Goal: Information Seeking & Learning: Find specific fact

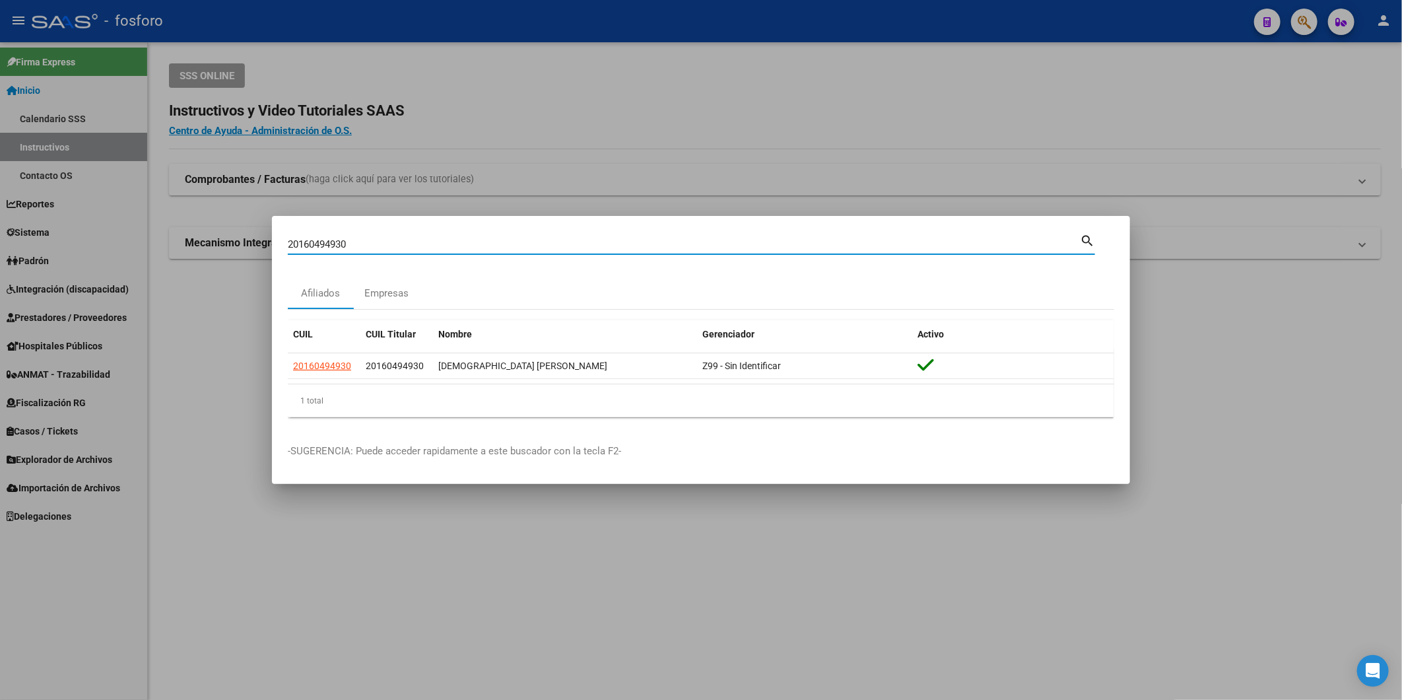
click at [0, 241] on html "menu - fosforo person Firma Express Inicio Calendario SSS Instructivos Contacto…" at bounding box center [701, 350] width 1402 height 700
drag, startPoint x: 431, startPoint y: 248, endPoint x: 9, endPoint y: 211, distance: 424.1
click at [23, 212] on div "27231681766 Buscar (apellido, dni, cuil, nro traspaso, cuit, obra social) searc…" at bounding box center [701, 350] width 1402 height 700
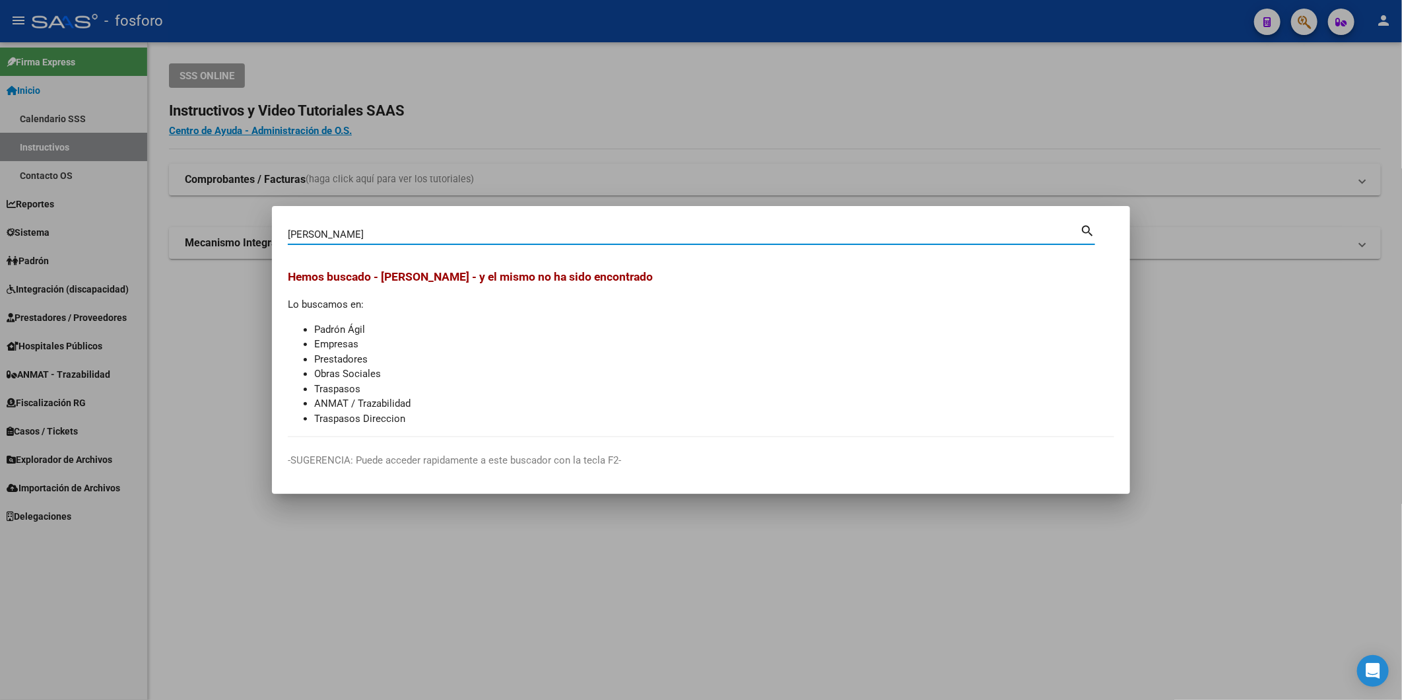
drag, startPoint x: 345, startPoint y: 230, endPoint x: 17, endPoint y: 228, distance: 327.5
click at [69, 232] on div "[PERSON_NAME] (apellido, dni, cuil, nro traspaso, cuit, obra social) search Hem…" at bounding box center [701, 350] width 1402 height 700
type input "[PERSON_NAME]"
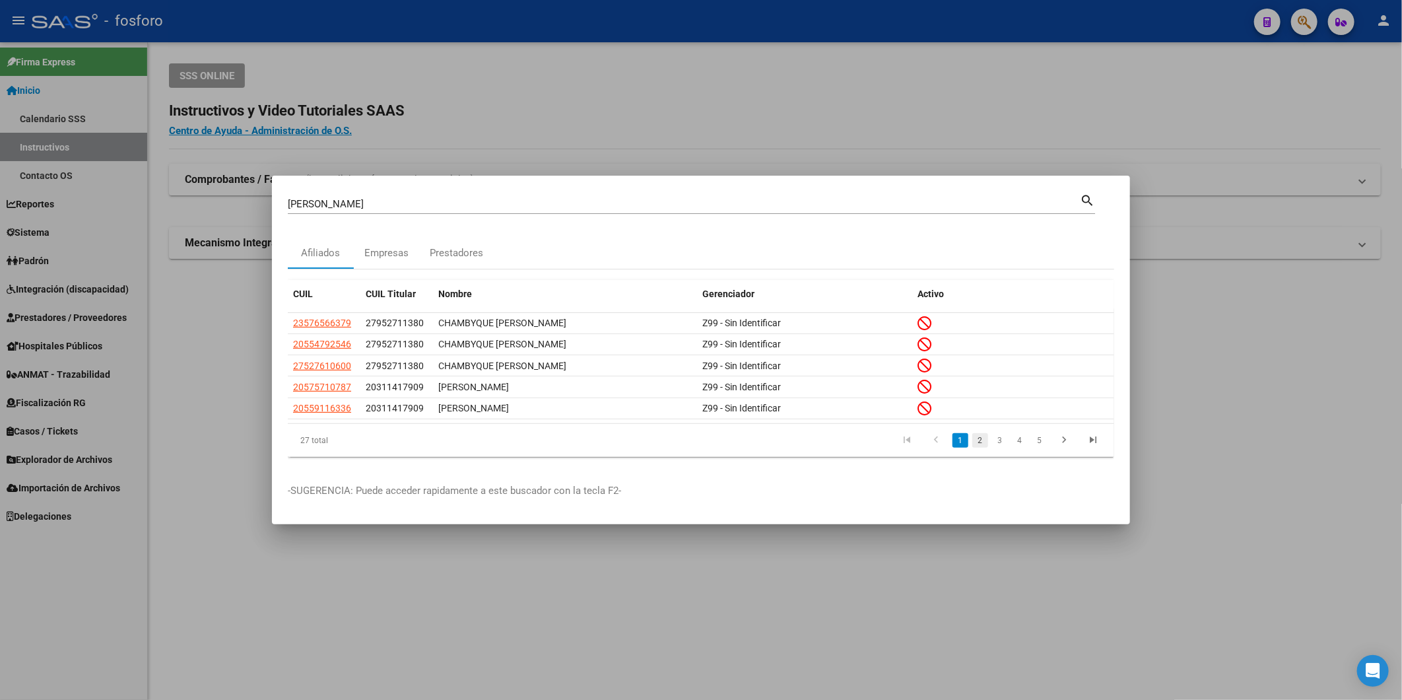
click at [980, 444] on link "2" at bounding box center [980, 440] width 16 height 15
click at [998, 444] on link "3" at bounding box center [1000, 440] width 16 height 15
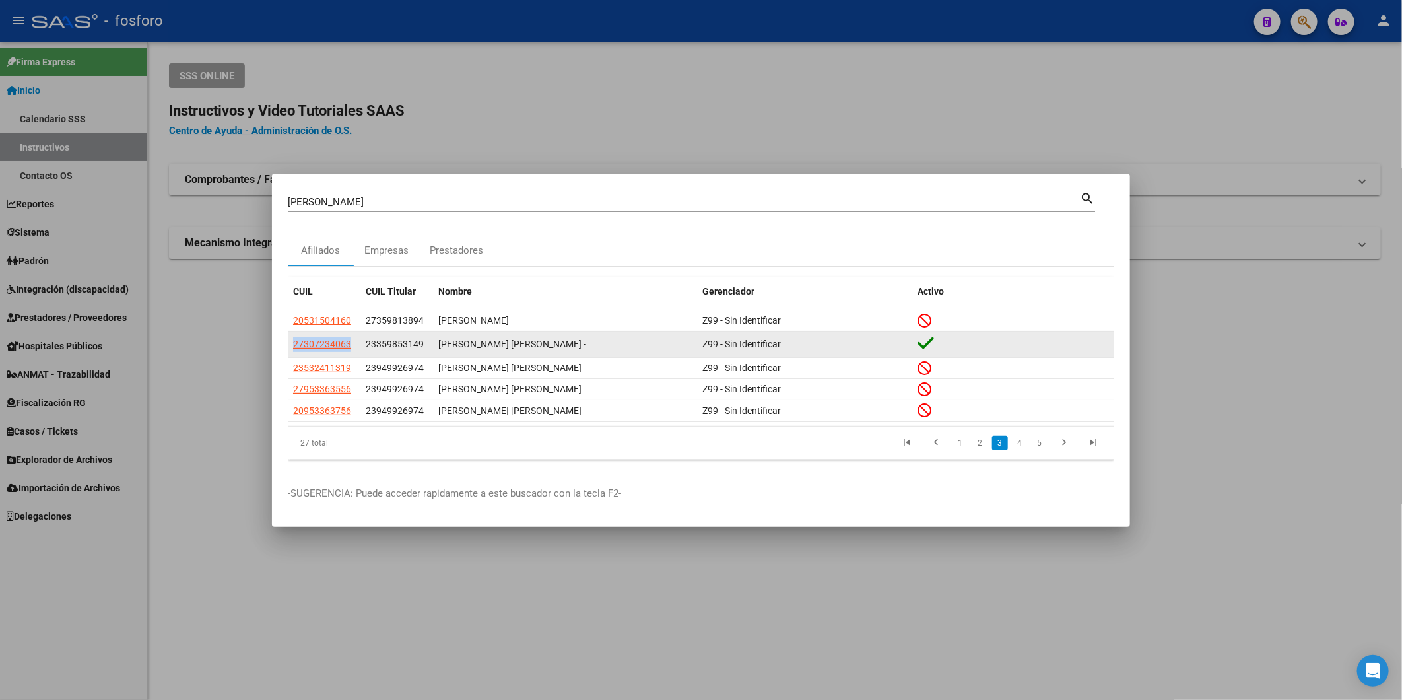
drag, startPoint x: 351, startPoint y: 343, endPoint x: 291, endPoint y: 345, distance: 60.1
click at [291, 345] on datatable-body-cell "27307234063" at bounding box center [324, 344] width 73 height 26
drag, startPoint x: 291, startPoint y: 345, endPoint x: 432, endPoint y: 351, distance: 140.8
click at [432, 351] on datatable-body-cell "23359853149" at bounding box center [396, 344] width 73 height 26
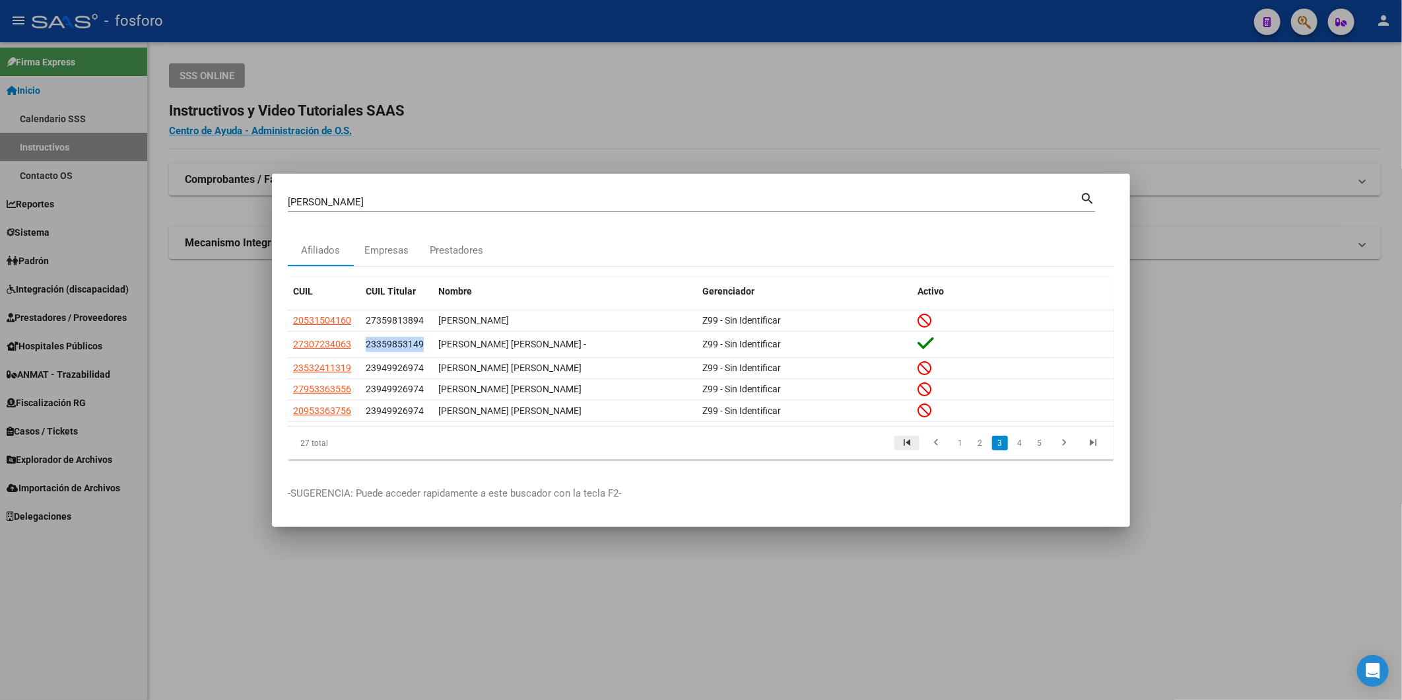
copy span "23359853149"
